Goal: Task Accomplishment & Management: Use online tool/utility

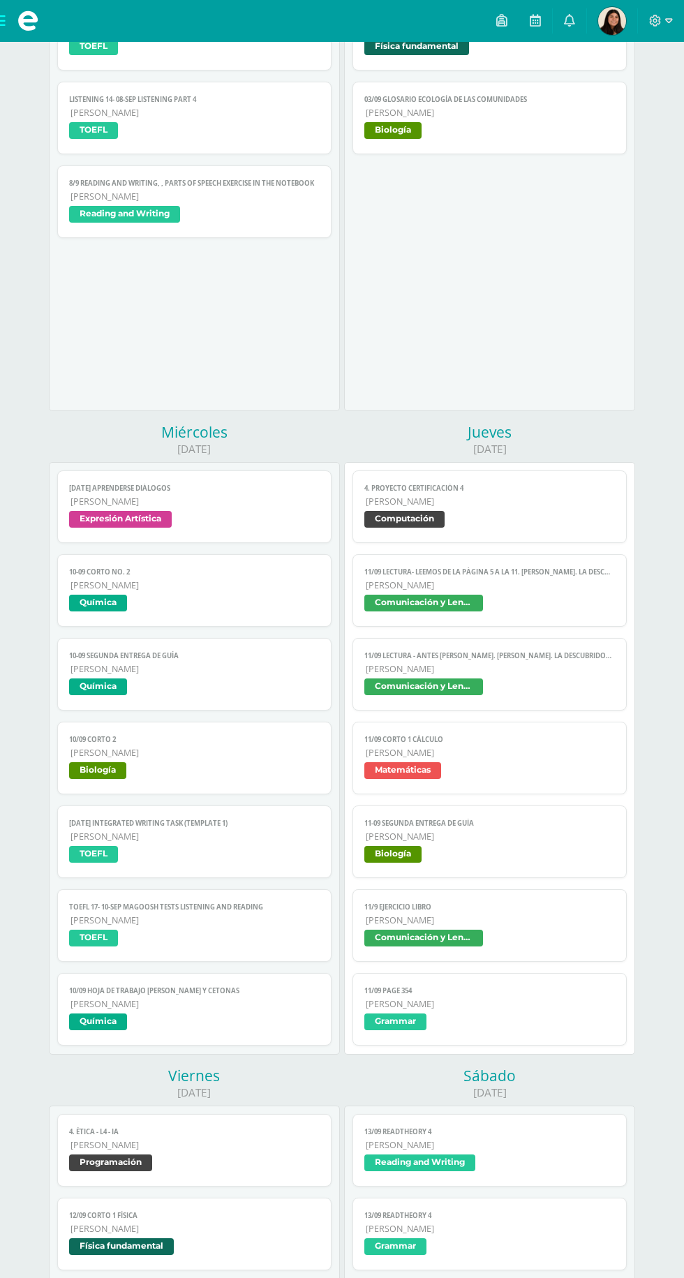
scroll to position [450, 0]
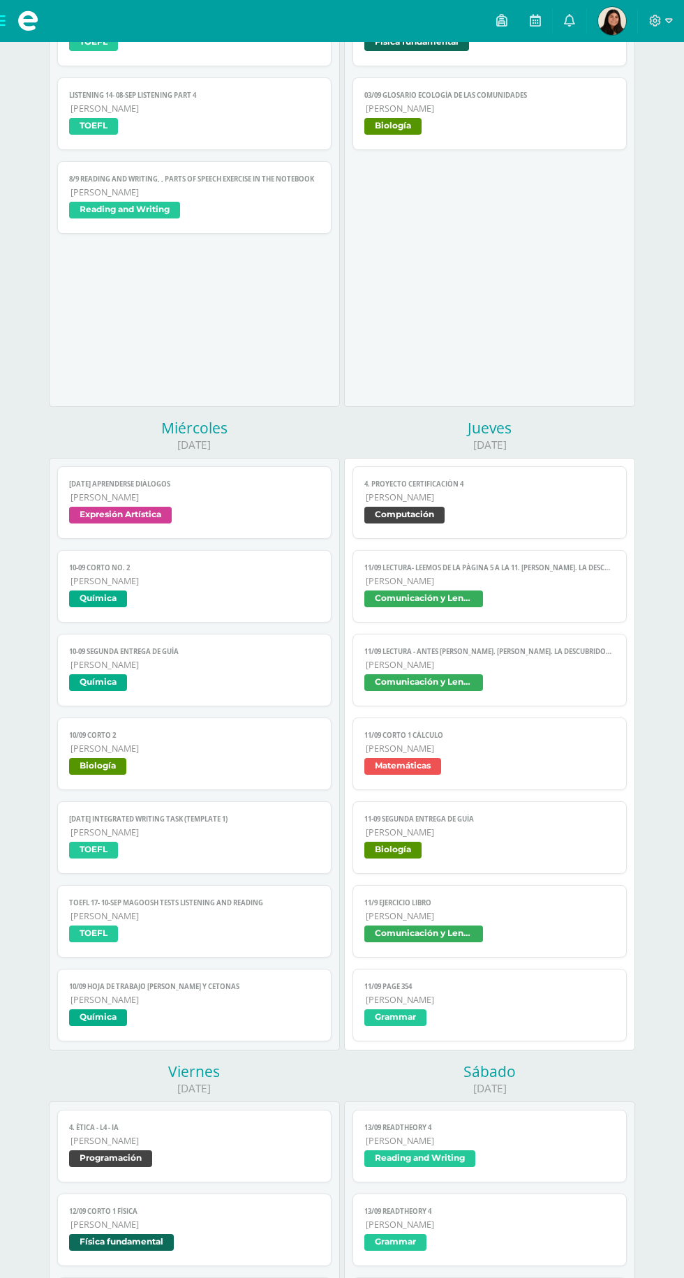
click at [514, 930] on span "Comunicación y Lenguaje" at bounding box center [489, 935] width 250 height 20
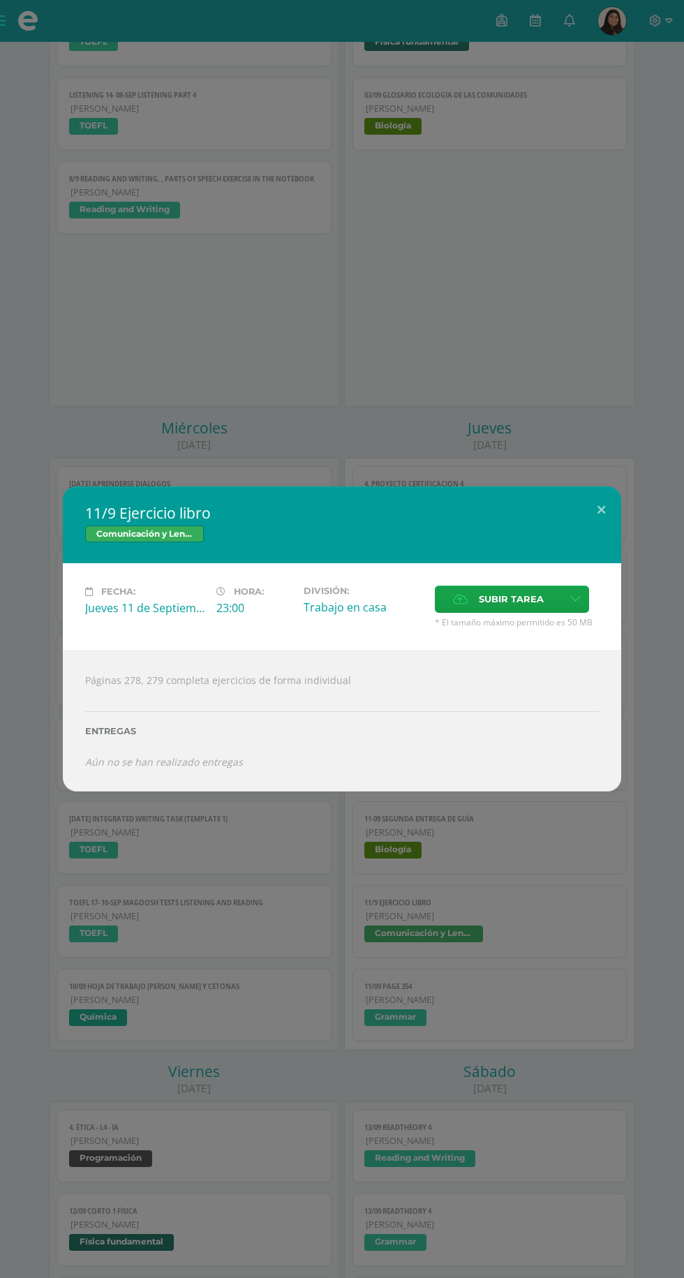
click at [472, 613] on label "Subir tarea" at bounding box center [498, 598] width 127 height 27
click at [0, 0] on input "Subir tarea" at bounding box center [0, 0] width 0 height 0
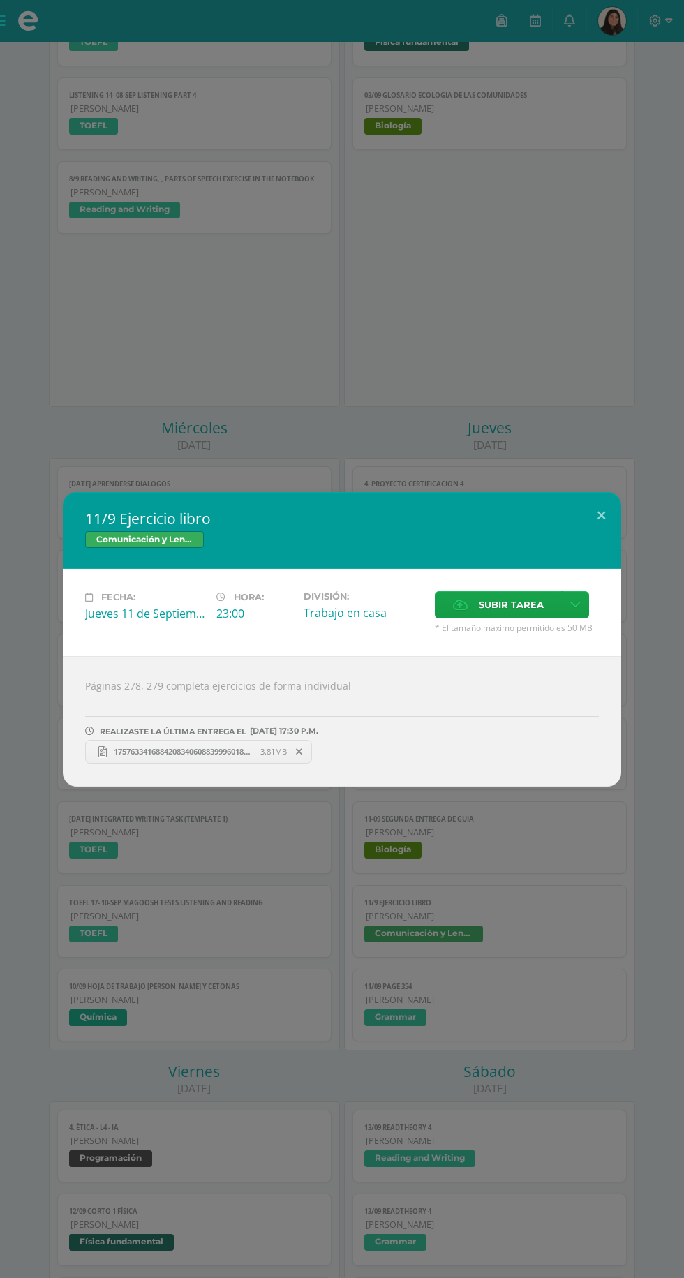
click at [471, 606] on label "Subir tarea" at bounding box center [498, 604] width 127 height 27
click at [0, 0] on input "Subir tarea" at bounding box center [0, 0] width 0 height 0
click at [462, 1003] on div "11/9 Ejercicio libro Comunicación y Lenguaje Fecha: Jueves 11 de Septiembre Hor…" at bounding box center [342, 639] width 684 height 1278
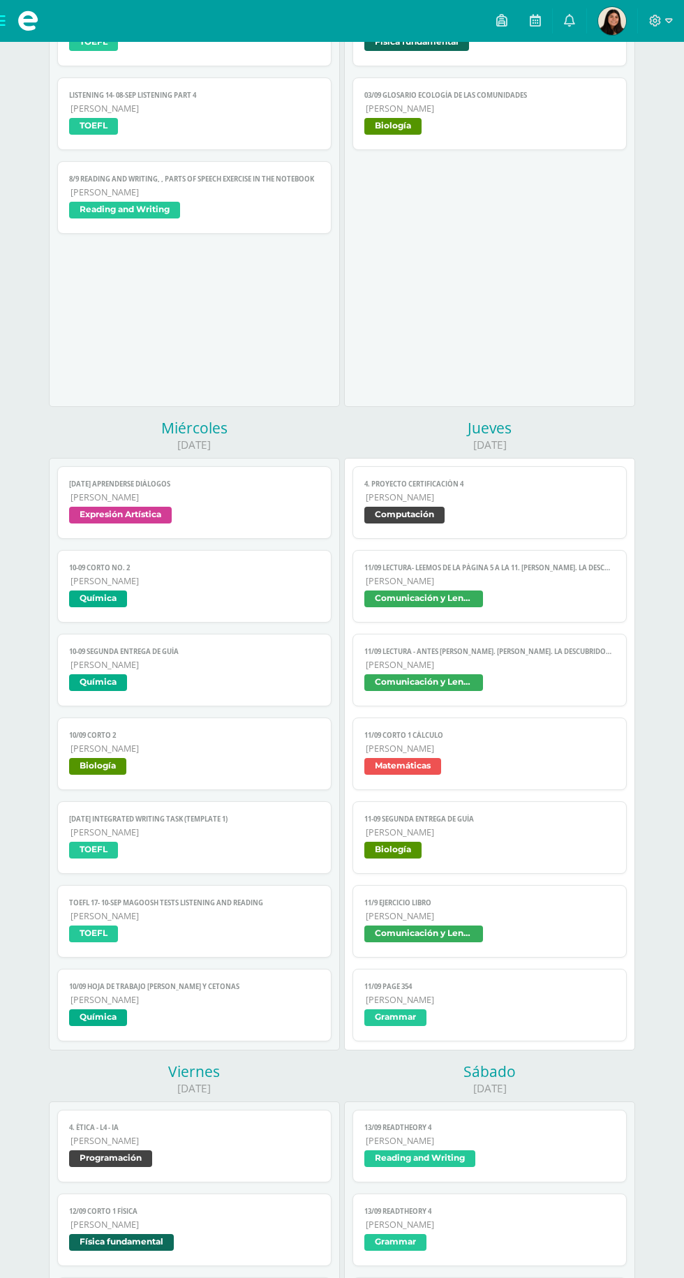
click at [549, 1009] on span "Grammar" at bounding box center [489, 1019] width 250 height 20
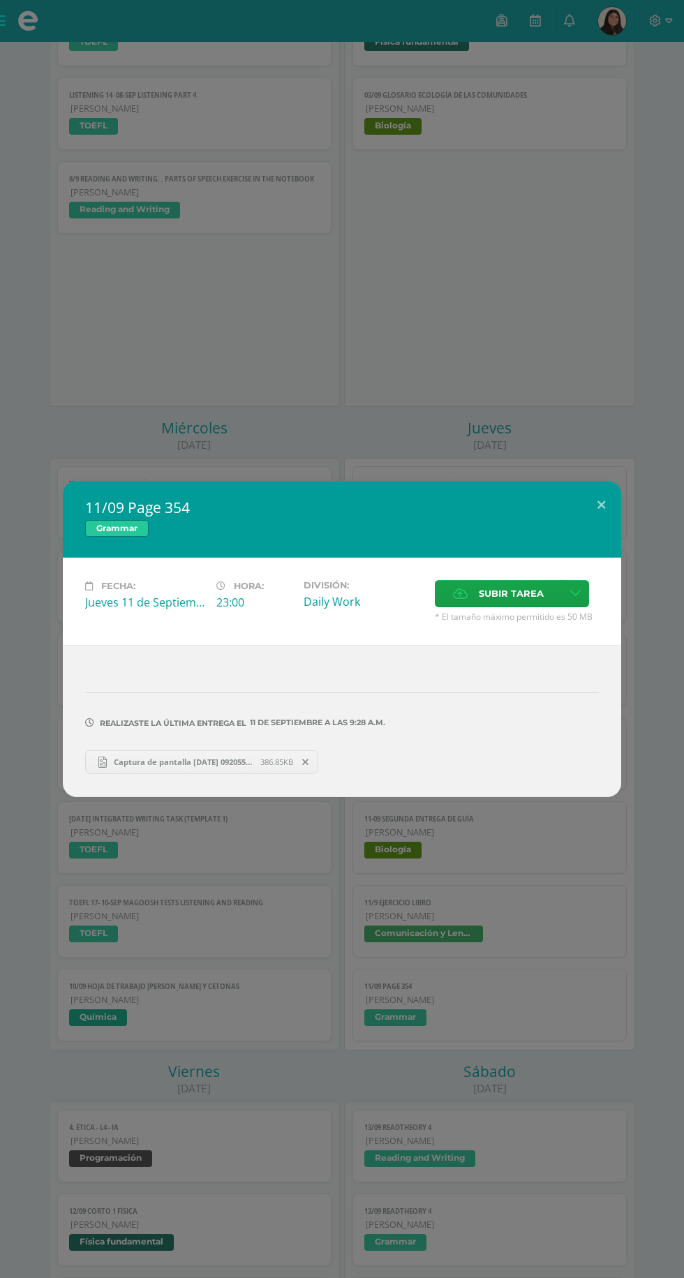
click at [184, 1078] on div "11/09 Page 354 Grammar Fecha: Jueves 11 de Septiembre Hora: 23:00 División: Dai…" at bounding box center [342, 639] width 684 height 1278
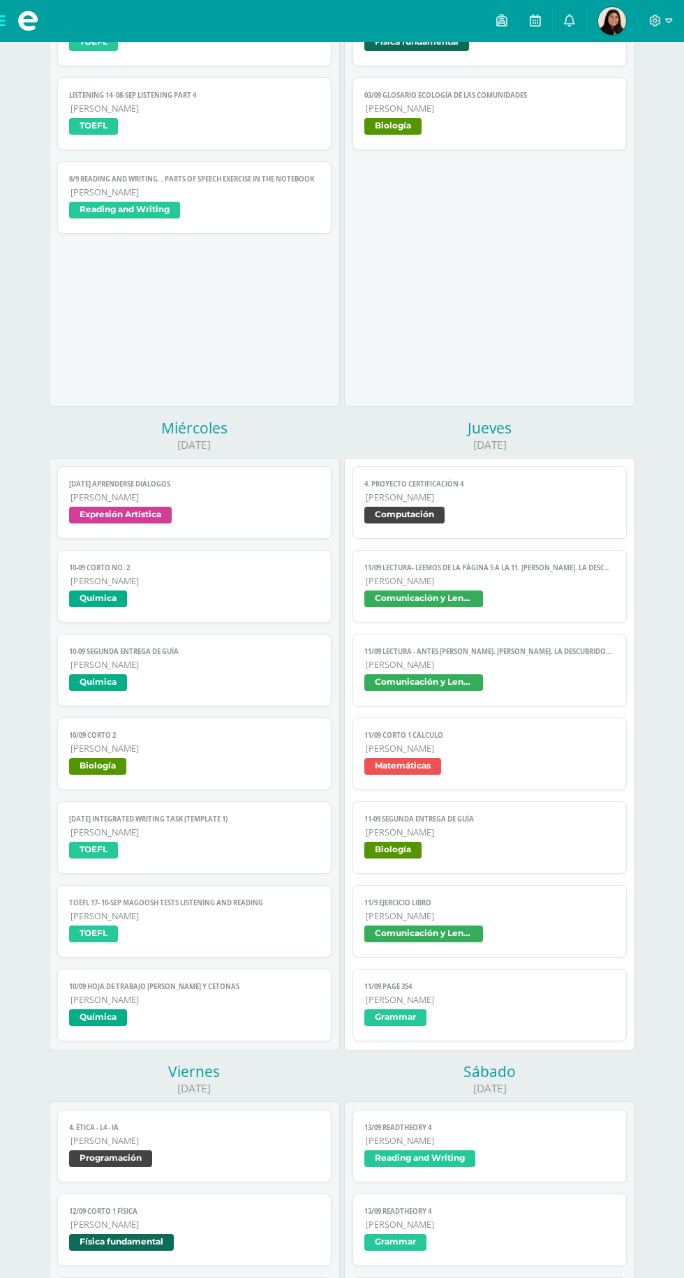
click at [518, 834] on span "[PERSON_NAME]" at bounding box center [490, 832] width 248 height 12
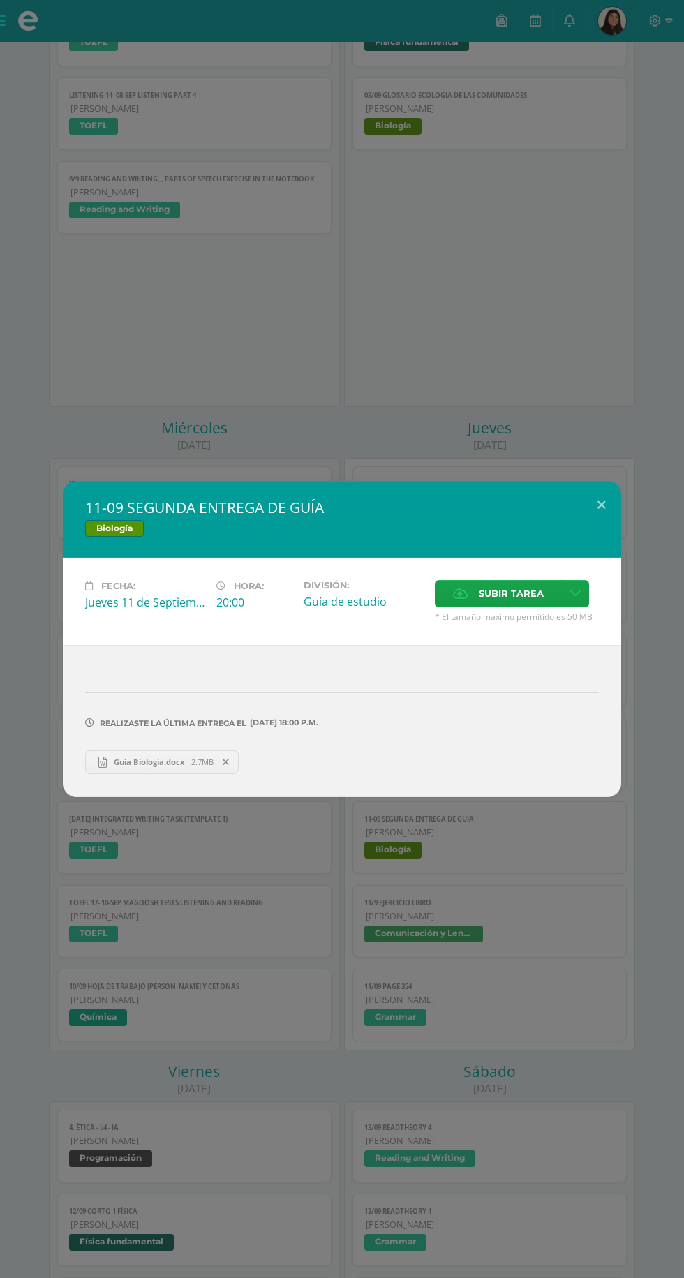
click at [170, 1077] on div "11-09 SEGUNDA ENTREGA DE GUÍA Biología Fecha: Jueves 11 de Septiembre Hora: 20:…" at bounding box center [342, 639] width 684 height 1278
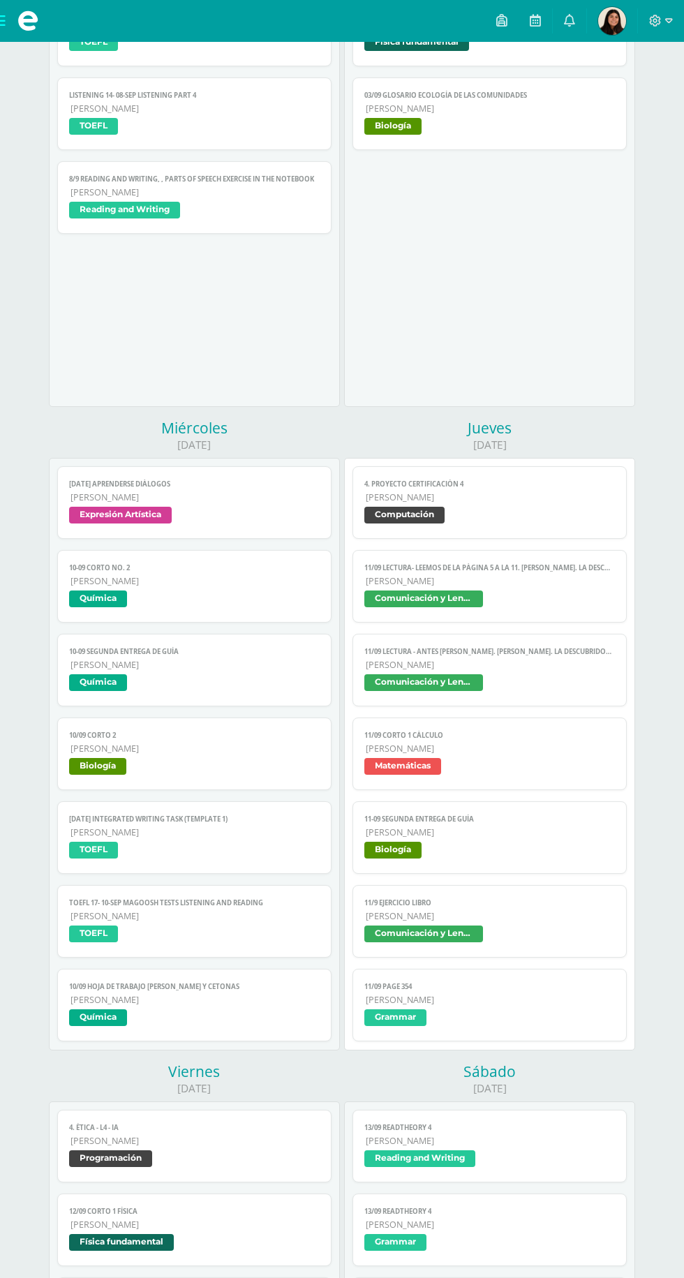
click at [522, 747] on span "[PERSON_NAME]" at bounding box center [490, 749] width 248 height 12
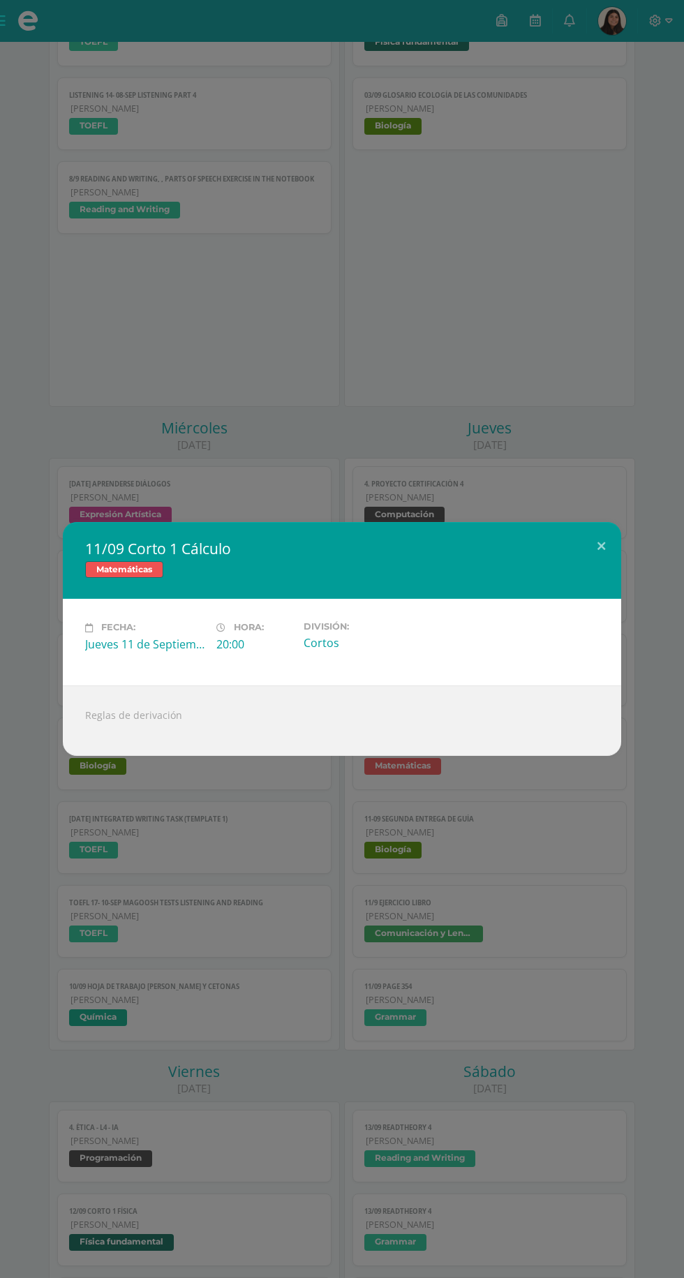
click at [158, 1073] on div "11/09 Corto 1 Cálculo Matemáticas Fecha: Jueves 11 de Septiembre Hora: 20:00 Di…" at bounding box center [342, 639] width 684 height 1278
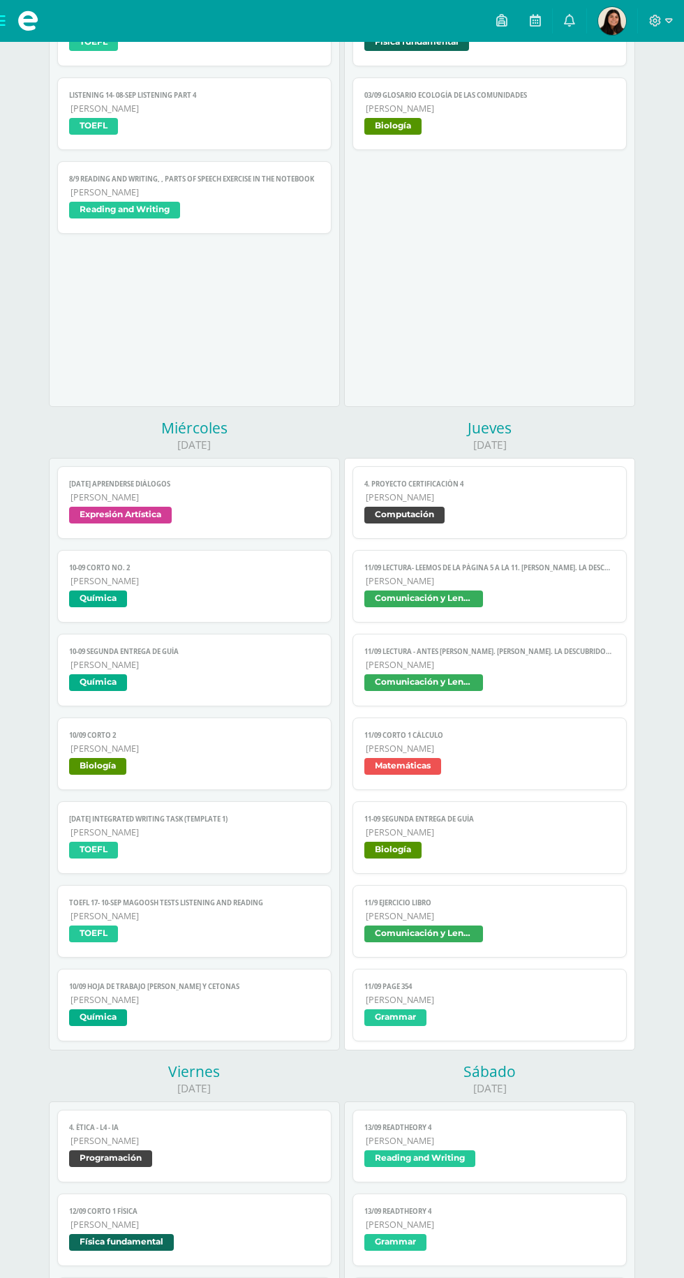
click at [557, 668] on span "[PERSON_NAME]" at bounding box center [490, 665] width 248 height 12
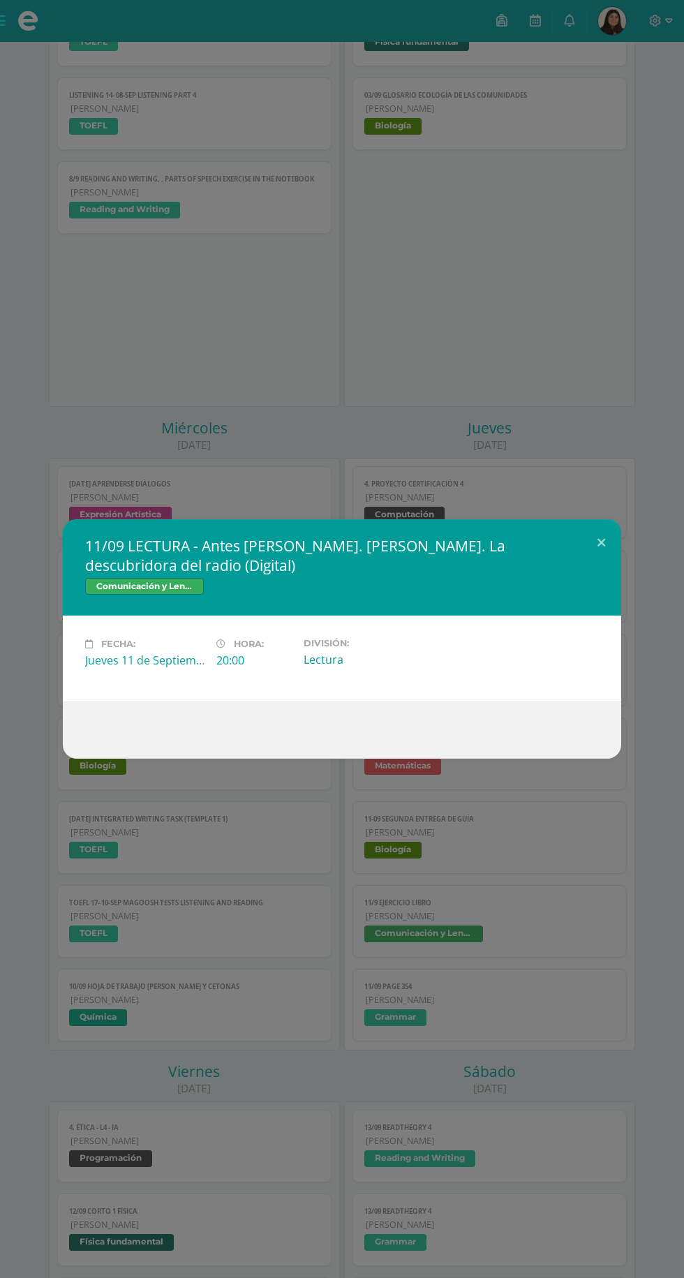
click at [179, 1040] on div "11/09 LECTURA - Antes de leer. María Curie. La descubridora del radio (Digital)…" at bounding box center [342, 639] width 684 height 1278
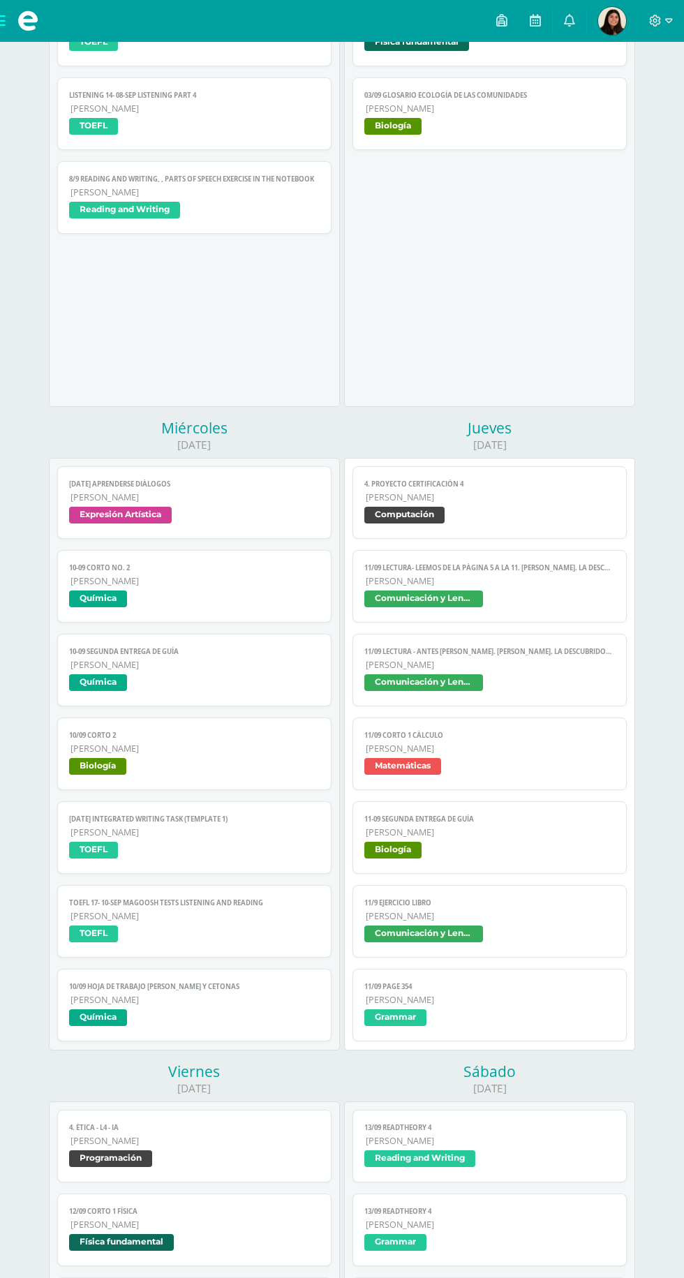
click at [568, 601] on span "Comunicación y Lenguaje" at bounding box center [489, 600] width 250 height 20
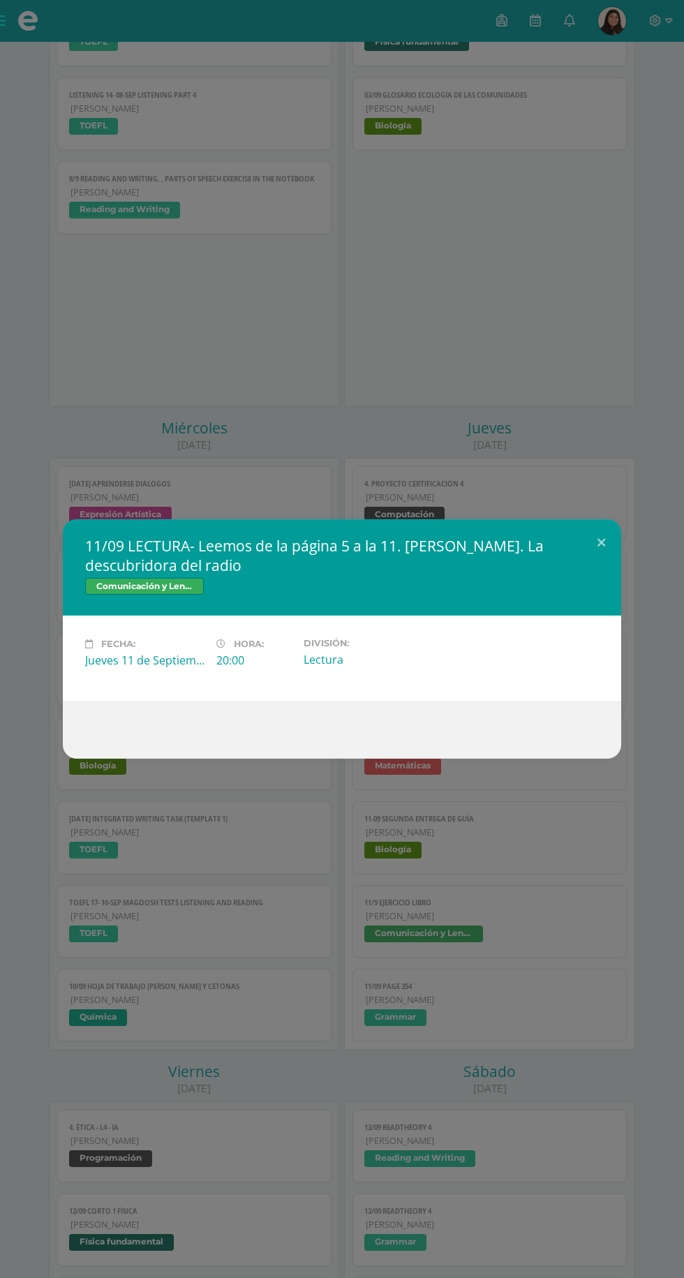
click at [229, 1013] on div "11/09 LECTURA- Leemos de la página 5 a la 11. María Curie. La descubridora del …" at bounding box center [342, 639] width 684 height 1278
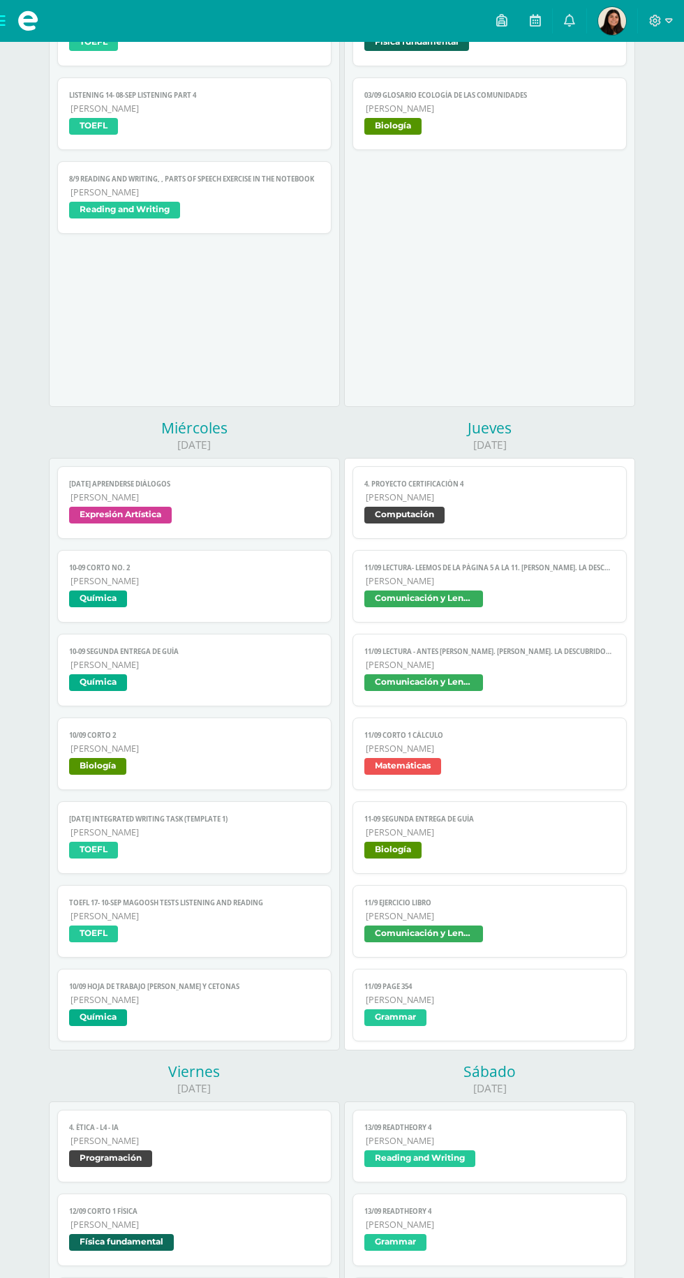
click at [499, 509] on div "11/09 LECTURA- Leemos de la página 5 a la 11. María Curie. La descubridora del …" at bounding box center [342, 639] width 684 height 1278
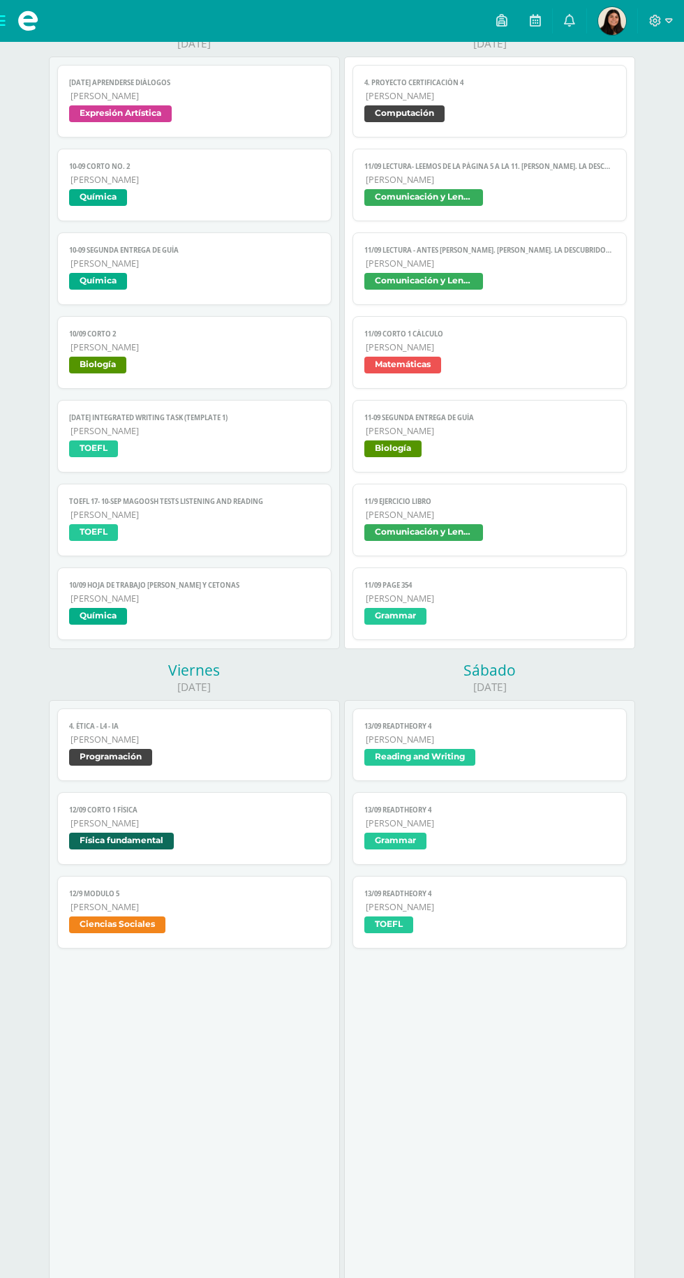
scroll to position [853, 0]
